Goal: Download file/media

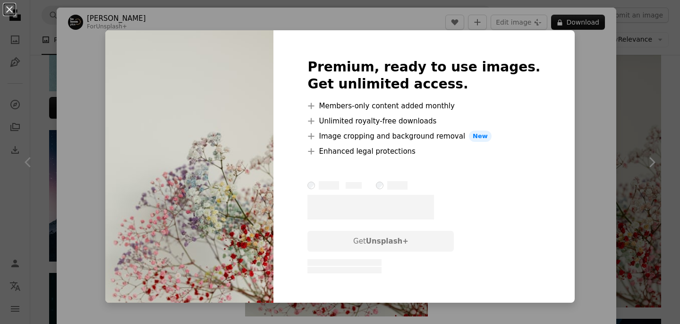
scroll to position [383, 0]
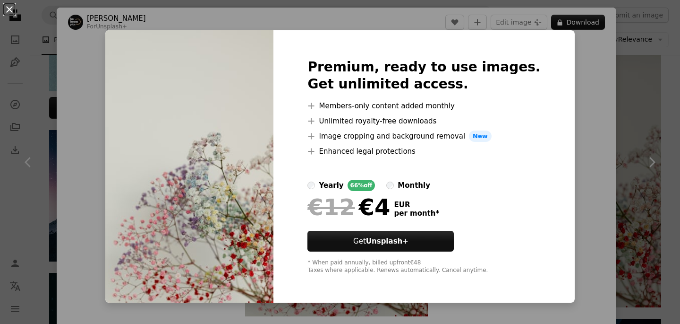
click at [9, 12] on button "An X shape" at bounding box center [9, 9] width 11 height 11
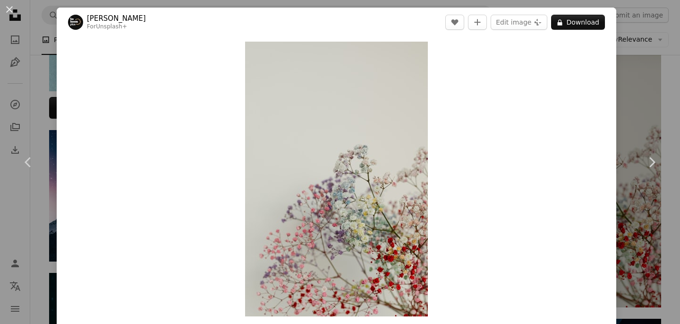
click at [9, 12] on button "An X shape" at bounding box center [9, 9] width 11 height 11
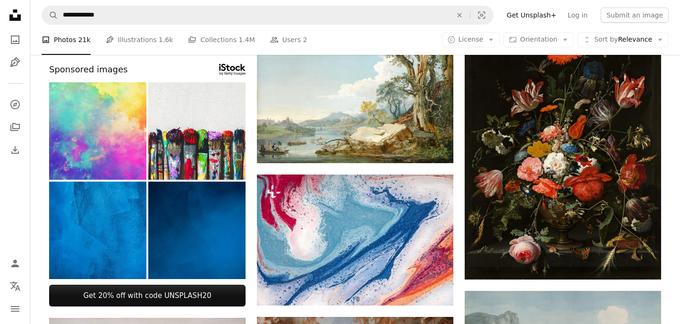
scroll to position [375, 0]
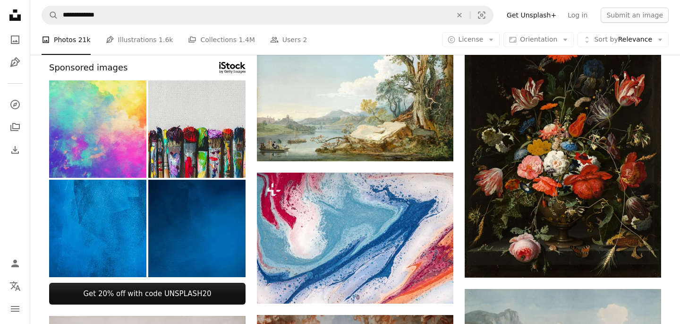
click at [197, 172] on img at bounding box center [196, 128] width 97 height 97
